Goal: Ask a question

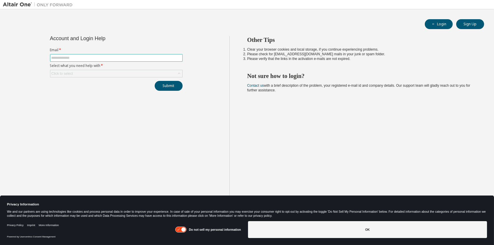
click at [81, 58] on input "text" at bounding box center [116, 57] width 130 height 5
type input "**********"
click at [101, 72] on div "Click to select" at bounding box center [116, 73] width 132 height 7
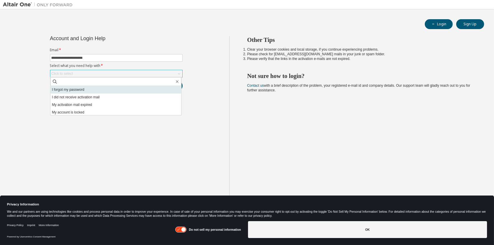
click at [100, 89] on li "I forgot my password" at bounding box center [115, 90] width 131 height 8
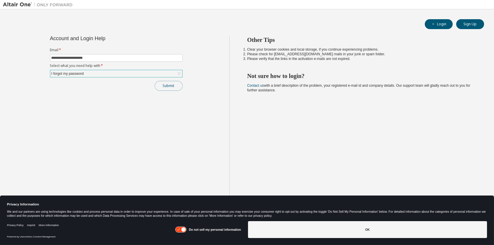
click at [173, 85] on button "Submit" at bounding box center [169, 86] width 28 height 10
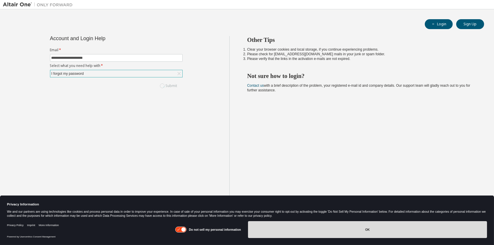
click at [353, 229] on button "OK" at bounding box center [367, 229] width 239 height 17
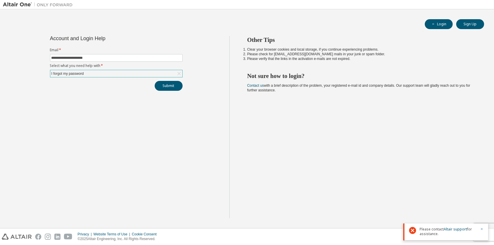
click at [483, 229] on icon "button" at bounding box center [481, 228] width 3 height 3
click at [168, 83] on button "Submit" at bounding box center [169, 86] width 28 height 10
